Goal: Information Seeking & Learning: Learn about a topic

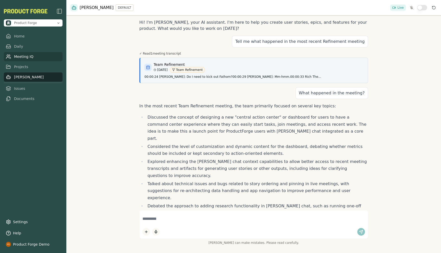
scroll to position [361, 0]
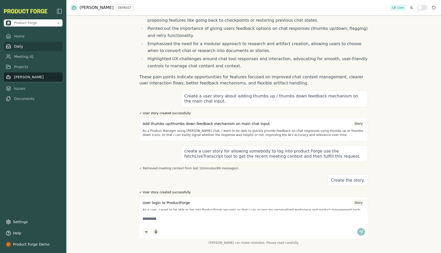
click at [19, 49] on link "Daily" at bounding box center [33, 46] width 59 height 9
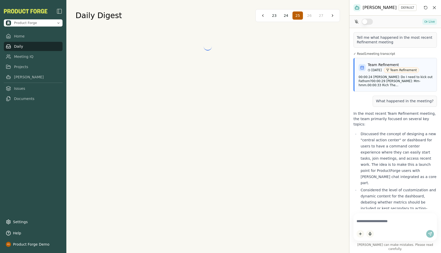
scroll to position [646, 0]
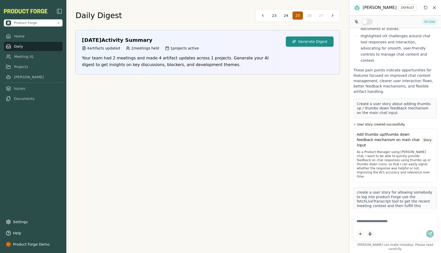
click at [310, 41] on button "Generate Digest" at bounding box center [310, 41] width 48 height 10
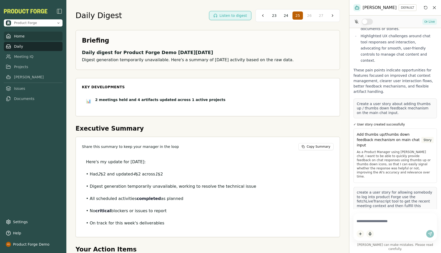
click at [18, 38] on link "Home" at bounding box center [33, 36] width 59 height 9
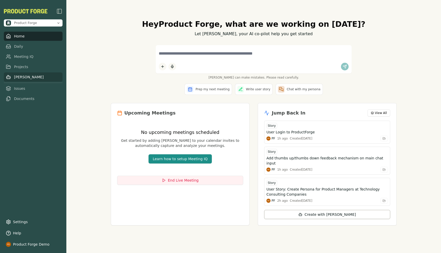
click at [21, 78] on link "[PERSON_NAME]" at bounding box center [33, 76] width 59 height 9
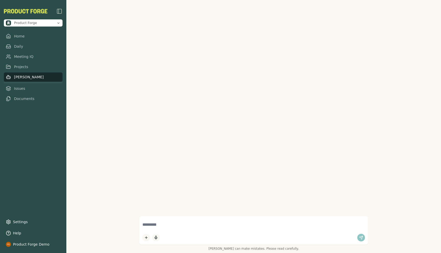
scroll to position [361, 0]
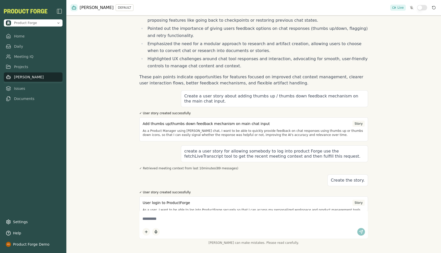
click at [433, 7] on icon "Reset conversation" at bounding box center [434, 8] width 4 height 4
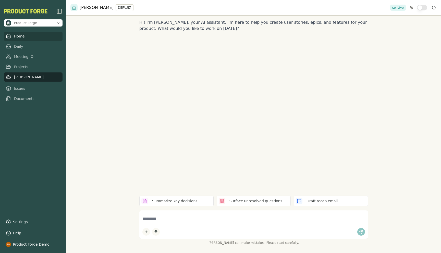
click at [13, 35] on link "Home" at bounding box center [33, 36] width 59 height 9
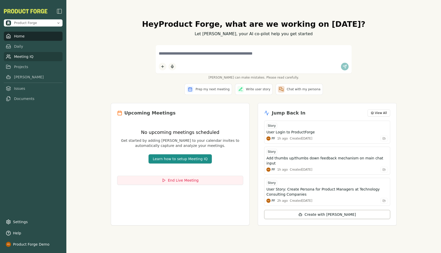
click at [26, 53] on link "Meeting IQ" at bounding box center [33, 56] width 59 height 9
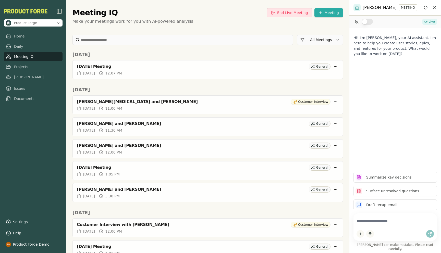
click at [288, 16] on button "End Live Meeting" at bounding box center [290, 12] width 46 height 9
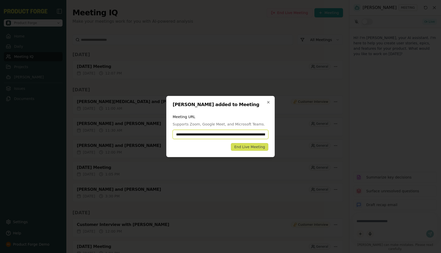
paste input
type input "**********"
click at [269, 102] on icon "button" at bounding box center [268, 102] width 4 height 4
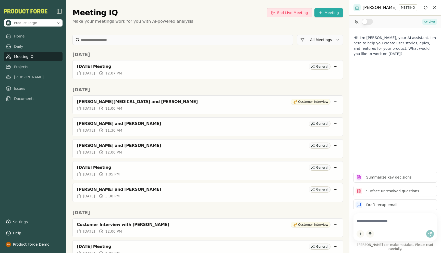
click at [296, 13] on button "End Live Meeting" at bounding box center [290, 12] width 46 height 9
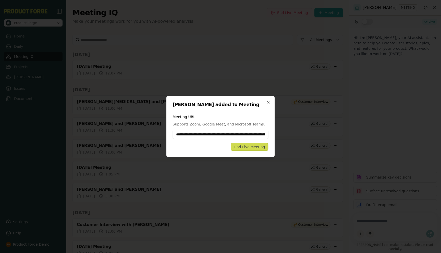
click at [242, 148] on div "End Live Meeting" at bounding box center [249, 146] width 31 height 5
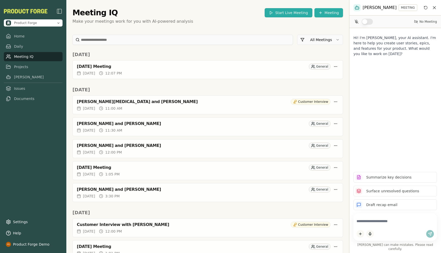
click at [279, 12] on button "Start Live Meeting" at bounding box center [287, 12] width 47 height 9
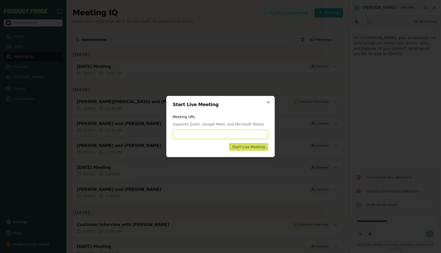
paste input "**********"
type input "**********"
click at [248, 146] on div "Start Live Meeting" at bounding box center [248, 146] width 33 height 5
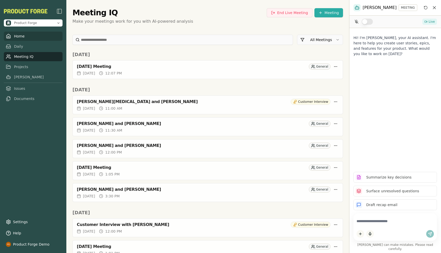
click at [14, 38] on link "Home" at bounding box center [33, 36] width 59 height 9
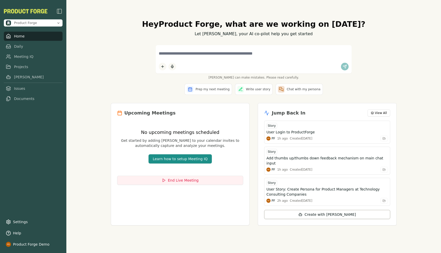
click at [22, 39] on link "Home" at bounding box center [33, 36] width 59 height 9
click at [390, 70] on div "[PERSON_NAME] can make mistakes. Please read carefully." at bounding box center [254, 62] width 286 height 34
click at [180, 56] on textarea at bounding box center [254, 53] width 190 height 11
paste textarea "**********"
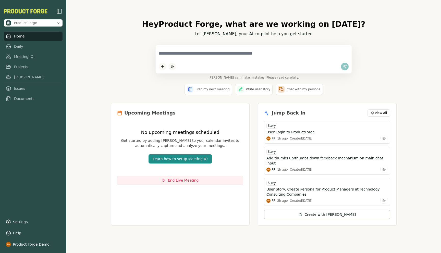
type textarea "**********"
paste textarea "**********"
type textarea "**********"
paste textarea "**********"
type textarea "**********"
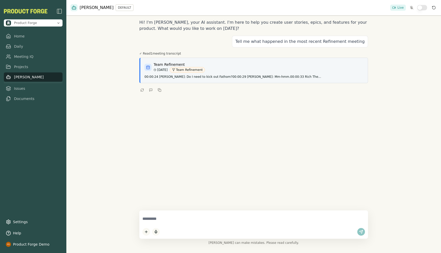
click at [159, 222] on textarea at bounding box center [253, 218] width 222 height 11
type textarea "**********"
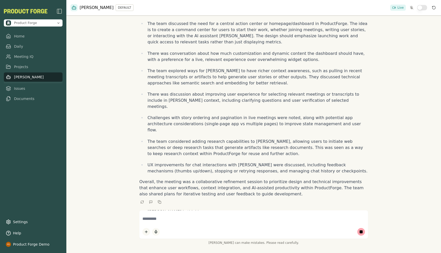
scroll to position [87, 0]
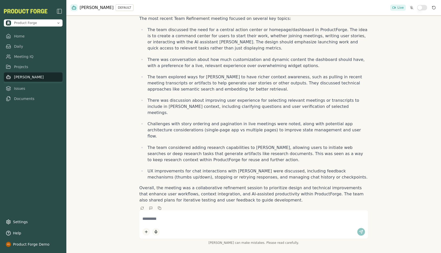
paste textarea "**********"
type textarea "**********"
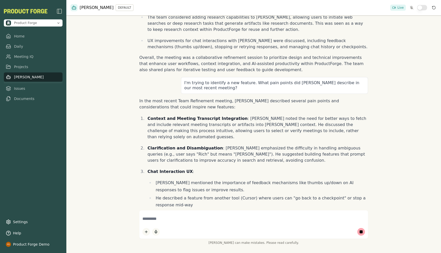
scroll to position [225, 0]
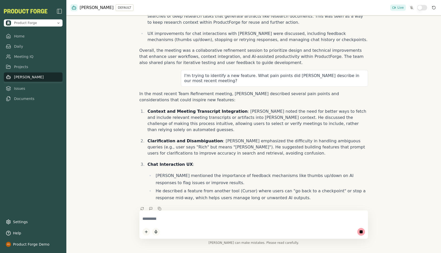
click at [160, 221] on textarea at bounding box center [253, 218] width 222 height 11
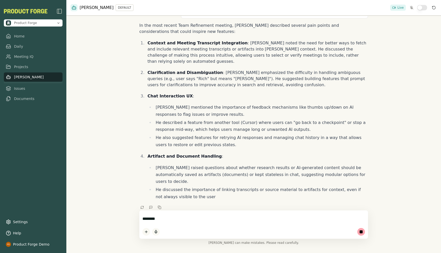
scroll to position [298, 0]
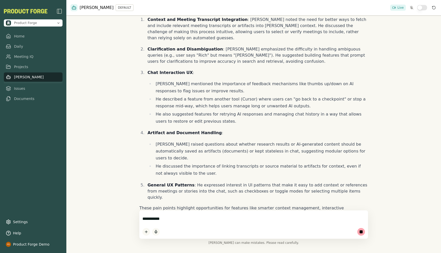
type textarea "**********"
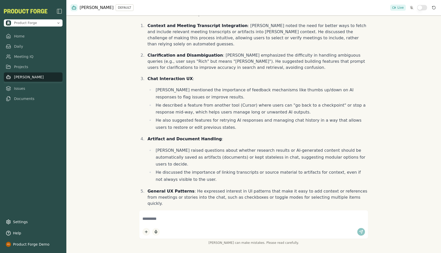
click at [425, 7] on button "button" at bounding box center [422, 8] width 10 height 6
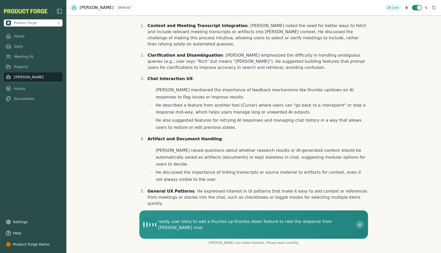
click at [415, 9] on button "button" at bounding box center [417, 8] width 10 height 6
click at [341, 224] on div "ready user story to add a thumbs up thumbs down feature to rate the response fr…" at bounding box center [249, 225] width 212 height 12
click at [332, 225] on span "ready user story to add a thumbs up thumbs down feature to rate the response fr…" at bounding box center [256, 225] width 197 height 12
click at [419, 10] on button "button" at bounding box center [422, 8] width 10 height 6
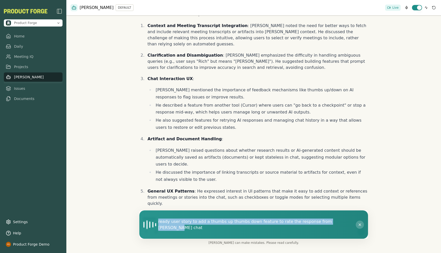
drag, startPoint x: 334, startPoint y: 223, endPoint x: 158, endPoint y: 222, distance: 176.0
click at [158, 222] on div "ready user story to add a thumbs up thumbs down feature to rate the response fr…" at bounding box center [249, 225] width 212 height 12
copy span "ready user story to add a thumbs up thumbs down feature to rate the response fr…"
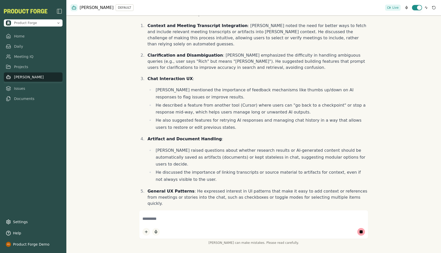
scroll to position [338, 0]
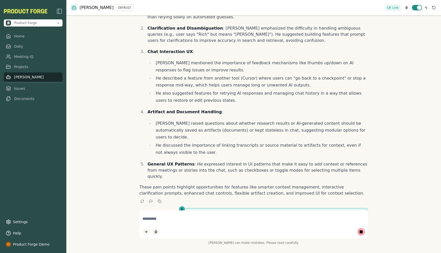
click at [415, 8] on button "button" at bounding box center [417, 8] width 10 height 6
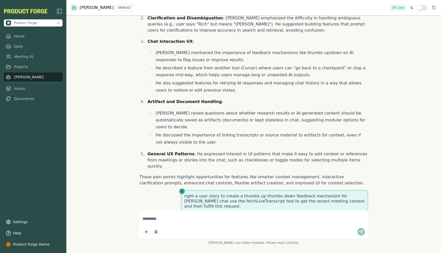
scroll to position [368, 0]
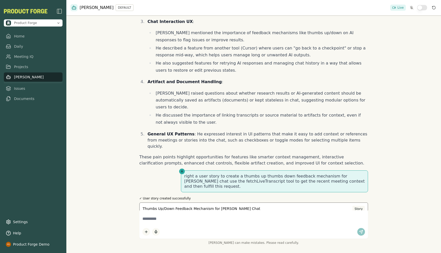
click at [200, 214] on p "As a user, I want to provide quick thumbs up or thumbs down feedback on Smith c…" at bounding box center [254, 218] width 222 height 8
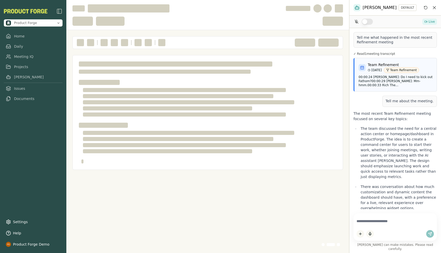
scroll to position [675, 0]
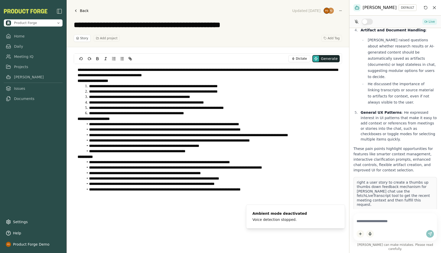
click at [204, 113] on li "**********" at bounding box center [210, 112] width 255 height 5
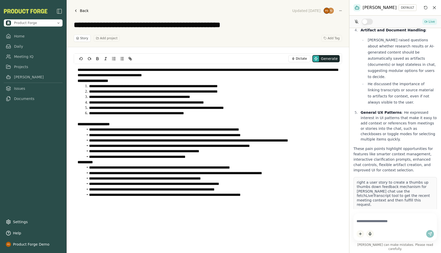
click at [76, 80] on div "**********" at bounding box center [208, 135] width 268 height 142
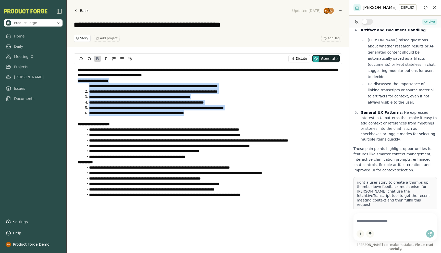
drag, startPoint x: 76, startPoint y: 80, endPoint x: 221, endPoint y: 113, distance: 148.8
click at [222, 113] on div "**********" at bounding box center [208, 135] width 268 height 142
click at [28, 56] on link "Meeting IQ" at bounding box center [33, 56] width 59 height 9
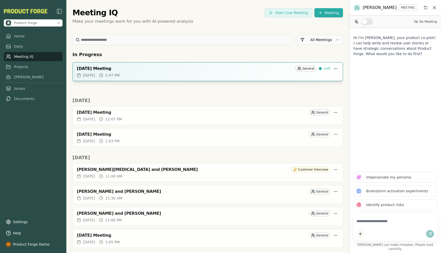
click at [146, 67] on div "[DATE] Meeting" at bounding box center [185, 68] width 216 height 5
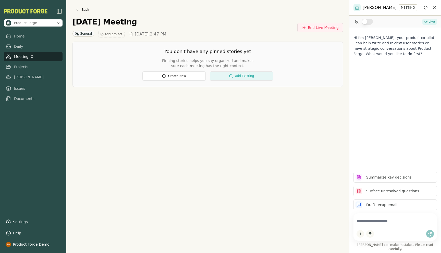
click at [241, 76] on button "Add Existing" at bounding box center [241, 75] width 63 height 9
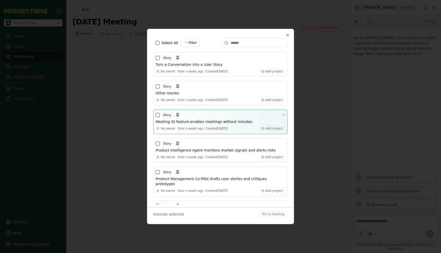
click at [156, 116] on button "button" at bounding box center [158, 115] width 4 height 4
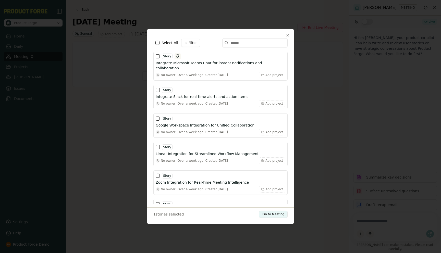
scroll to position [729, 0]
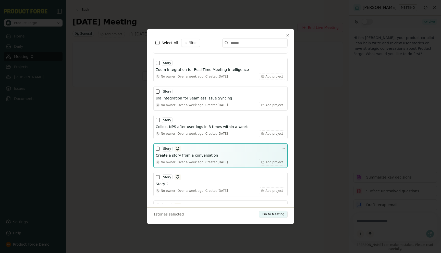
click at [158, 147] on button "button" at bounding box center [158, 149] width 4 height 4
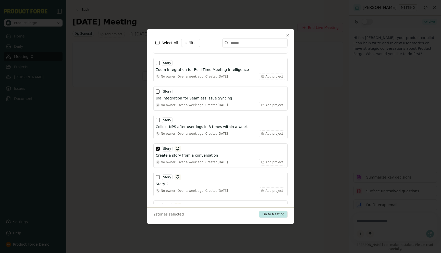
click at [275, 212] on button "Pin to Meeting" at bounding box center [273, 214] width 29 height 7
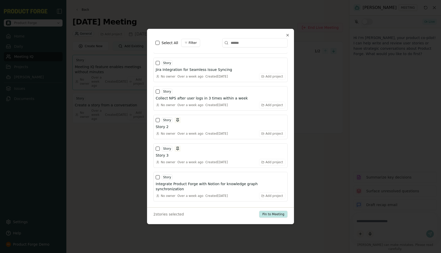
scroll to position [701, 0]
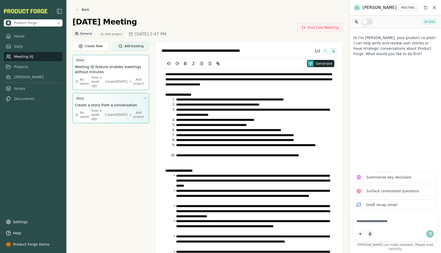
click at [111, 98] on div "Story" at bounding box center [111, 98] width 72 height 6
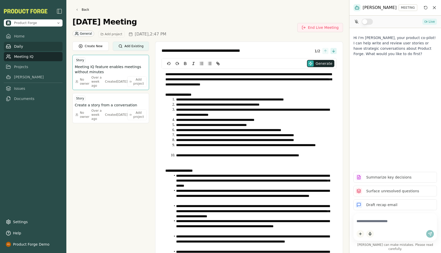
click at [19, 45] on link "Daily" at bounding box center [33, 46] width 59 height 9
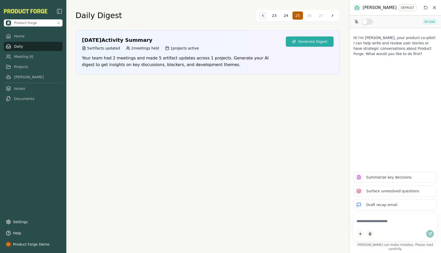
click at [262, 16] on button at bounding box center [263, 15] width 8 height 8
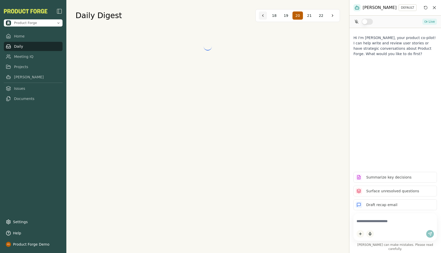
click at [262, 16] on button at bounding box center [263, 15] width 8 height 8
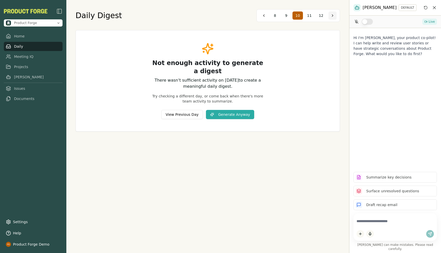
click at [332, 14] on button at bounding box center [332, 15] width 8 height 8
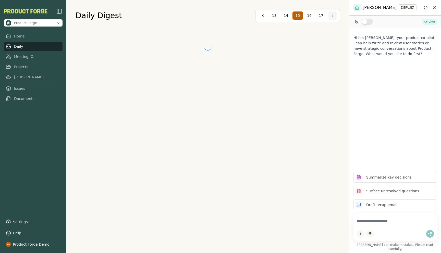
click at [332, 14] on button at bounding box center [332, 15] width 8 height 8
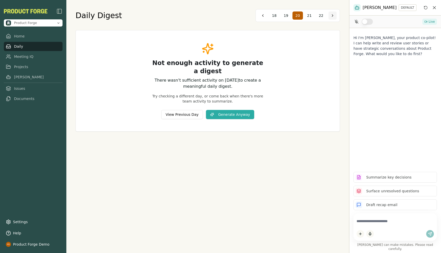
click at [332, 14] on button at bounding box center [332, 15] width 8 height 8
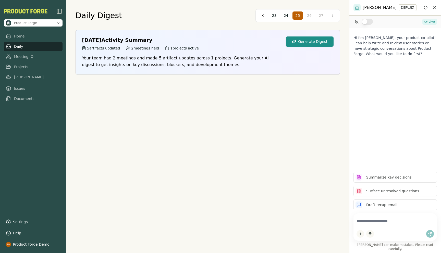
click at [309, 43] on button "Generate Digest" at bounding box center [310, 41] width 48 height 10
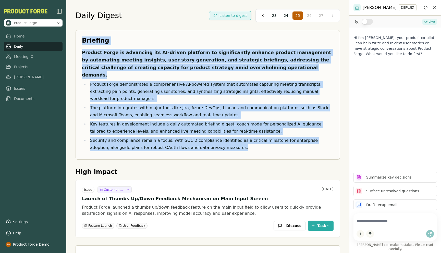
drag, startPoint x: 81, startPoint y: 41, endPoint x: 237, endPoint y: 140, distance: 184.7
click at [237, 140] on div "Briefing Product Forge is advancing its AI-driven platform to significantly enh…" at bounding box center [207, 95] width 264 height 130
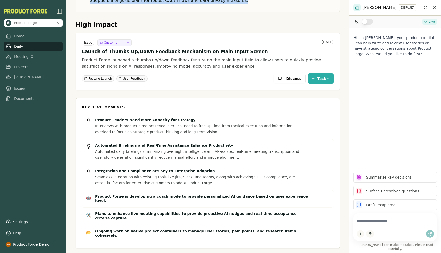
scroll to position [148, 0]
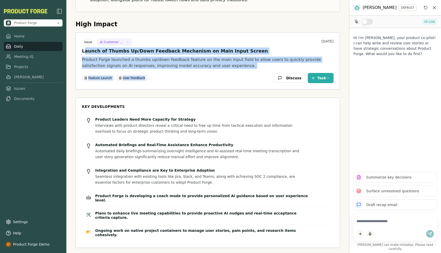
drag, startPoint x: 84, startPoint y: 37, endPoint x: 224, endPoint y: 61, distance: 142.4
click at [224, 61] on div "Issue Customer Research [DATE] Launch of Thumbs Up/Down Feedback Mechanism on M…" at bounding box center [208, 61] width 264 height 57
click at [217, 57] on p "Product Forge launched a thumbs up/down feedback feature on the main input fiel…" at bounding box center [207, 63] width 251 height 12
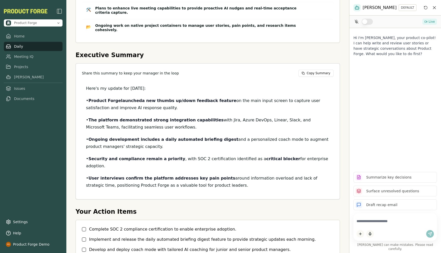
scroll to position [354, 0]
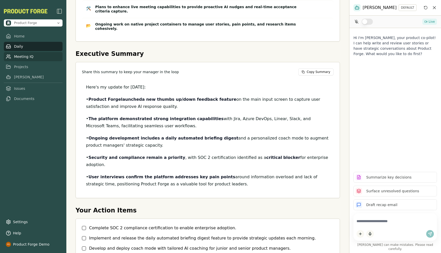
click at [18, 57] on link "Meeting IQ" at bounding box center [33, 56] width 59 height 9
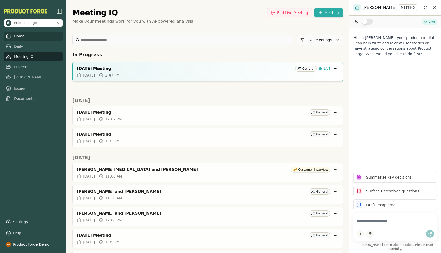
click at [16, 36] on link "Home" at bounding box center [33, 36] width 59 height 9
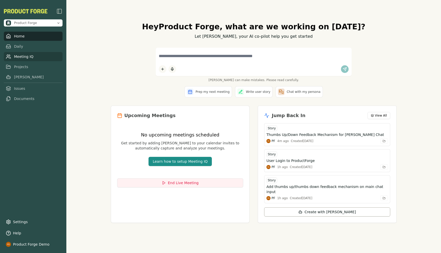
click at [26, 58] on link "Meeting IQ" at bounding box center [33, 56] width 59 height 9
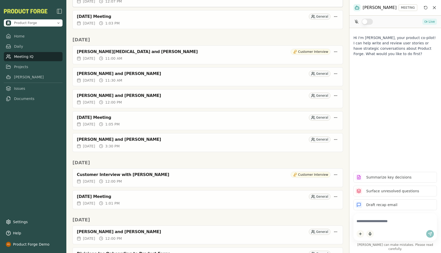
scroll to position [110, 0]
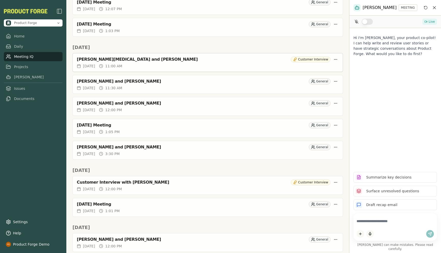
click at [158, 62] on div "[PERSON_NAME][MEDICAL_DATA] and [PERSON_NAME]" at bounding box center [183, 59] width 212 height 5
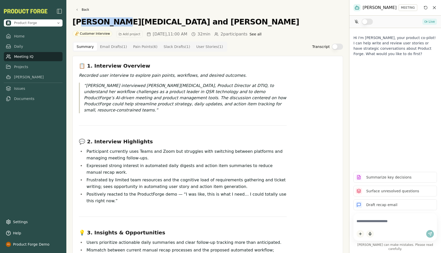
drag, startPoint x: 79, startPoint y: 22, endPoint x: 114, endPoint y: 22, distance: 34.9
click at [114, 22] on h1 "[PERSON_NAME][MEDICAL_DATA] and [PERSON_NAME]" at bounding box center [185, 21] width 226 height 9
click at [125, 83] on p "[PERSON_NAME] interviewed [PERSON_NAME][MEDICAL_DATA], Product Director at DTIQ…" at bounding box center [185, 98] width 203 height 31
click at [104, 45] on Draft "Email Drafts ( 1 )" at bounding box center [113, 47] width 33 height 8
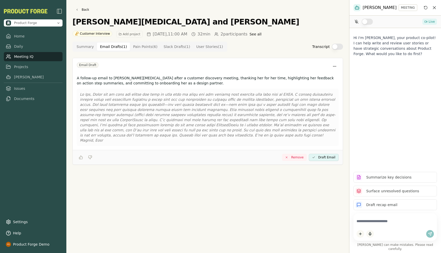
click at [137, 44] on Point "Pain Points ( 6 )" at bounding box center [145, 47] width 31 height 8
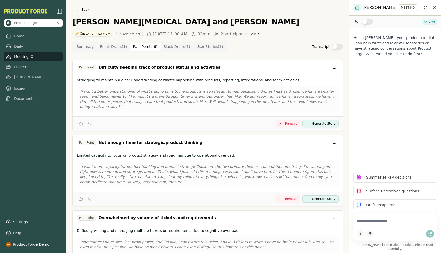
click at [167, 47] on Draft "Slack Drafts ( 1 )" at bounding box center [176, 47] width 33 height 8
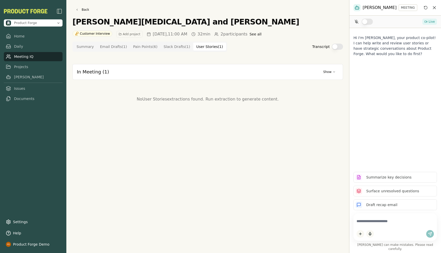
click at [204, 46] on Story "User Stories ( 1 )" at bounding box center [209, 47] width 33 height 8
click at [331, 72] on button "Show" at bounding box center [329, 71] width 18 height 7
